Goal: Transaction & Acquisition: Purchase product/service

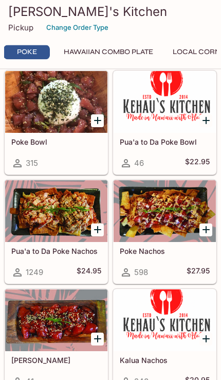
click at [168, 284] on div "Poke Nachos 598 $27.95" at bounding box center [165, 263] width 102 height 41
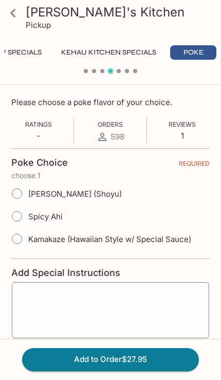
click at [20, 241] on input "Kamakaze (Hawaiian Style w/ Special Sauce)" at bounding box center [17, 239] width 22 height 22
radio input "true"
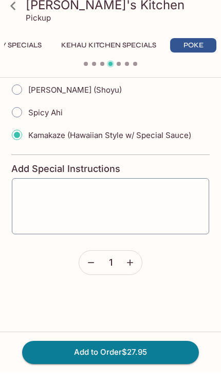
scroll to position [258, 0]
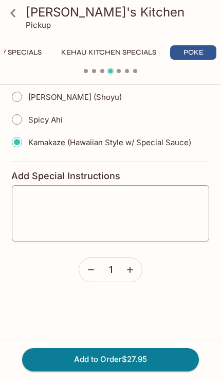
click at [148, 371] on button "Add to Order $27.95" at bounding box center [110, 359] width 177 height 23
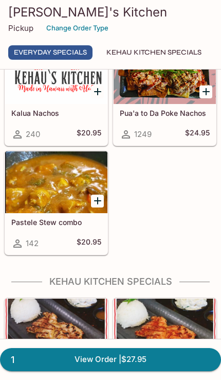
scroll to position [296, 0]
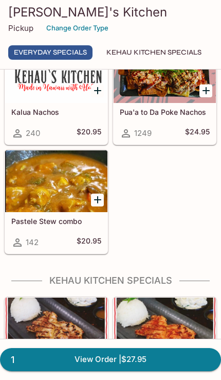
click at [193, 54] on button "Kehau Kitchen Specials" at bounding box center [154, 52] width 107 height 14
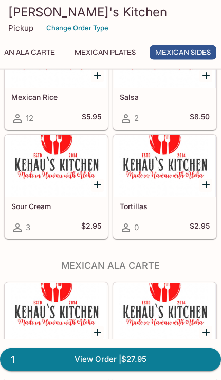
scroll to position [3486, 0]
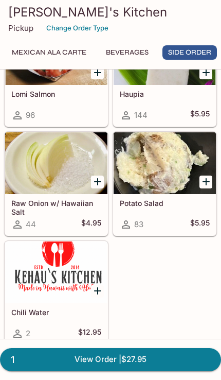
click at [153, 371] on link "1 View Order | $27.95" at bounding box center [110, 359] width 221 height 23
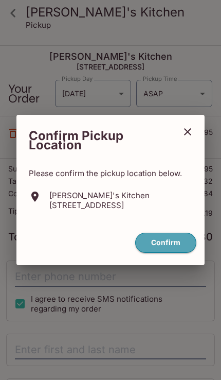
click at [176, 253] on button "Confirm" at bounding box center [165, 243] width 61 height 20
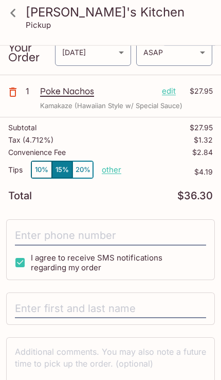
click at [162, 233] on input "tel" at bounding box center [111, 236] width 192 height 20
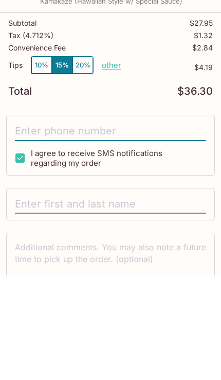
type input "[PHONE_NUMBER]"
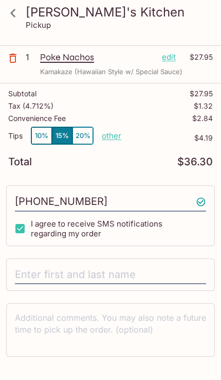
click at [166, 276] on input "text" at bounding box center [111, 275] width 192 height 20
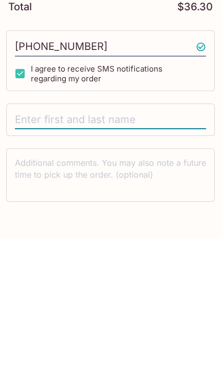
type input "[PERSON_NAME]"
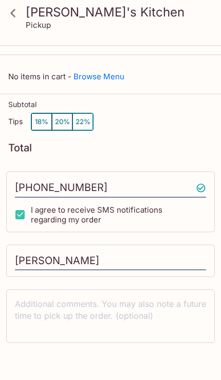
scroll to position [4, 0]
